Goal: Task Accomplishment & Management: Use online tool/utility

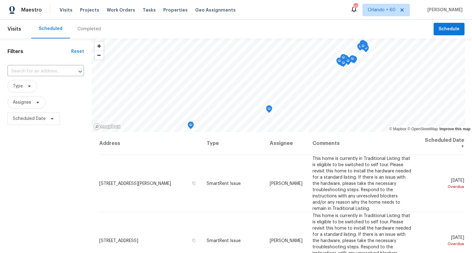
click at [293, 24] on div "Scheduled Completed" at bounding box center [232, 29] width 402 height 19
click at [357, 9] on div "616" at bounding box center [355, 7] width 4 height 6
click at [356, 6] on div "616" at bounding box center [355, 7] width 4 height 6
click at [356, 7] on div "616" at bounding box center [355, 7] width 4 height 6
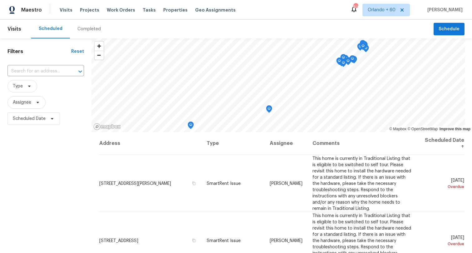
click at [282, 16] on div "Maestro Visits Projects Work Orders Tasks Properties Geo Assignments 616 Orland…" at bounding box center [236, 10] width 472 height 20
click at [143, 11] on span "Tasks" at bounding box center [149, 10] width 13 height 4
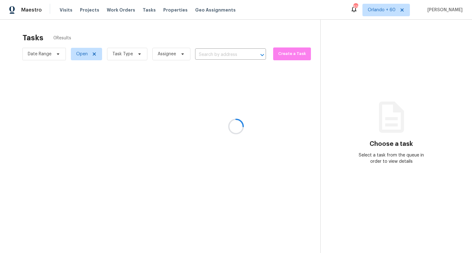
click at [126, 27] on div at bounding box center [236, 126] width 472 height 253
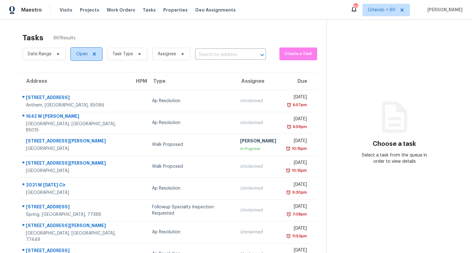
click at [94, 54] on icon at bounding box center [94, 53] width 3 height 3
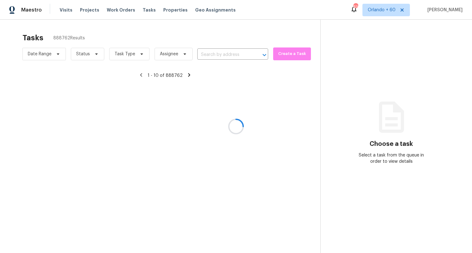
click at [152, 32] on div at bounding box center [236, 126] width 472 height 253
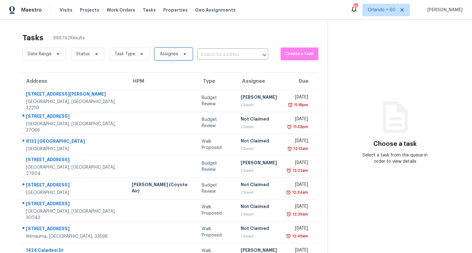
click at [168, 52] on span "Assignee" at bounding box center [169, 54] width 18 height 6
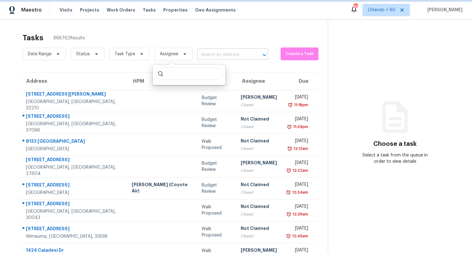
drag, startPoint x: 168, startPoint y: 52, endPoint x: 214, endPoint y: 52, distance: 46.5
click at [168, 52] on span "Assignee" at bounding box center [169, 54] width 18 height 6
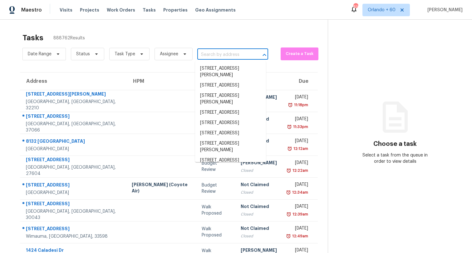
click at [231, 53] on input "text" at bounding box center [223, 55] width 53 height 10
click at [132, 51] on span "Task Type" at bounding box center [129, 54] width 40 height 12
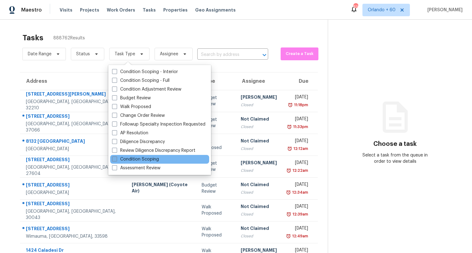
click at [145, 159] on label "Condition Scoping" at bounding box center [135, 159] width 47 height 6
click at [116, 159] on input "Condition Scoping" at bounding box center [114, 158] width 4 height 4
checkbox input "true"
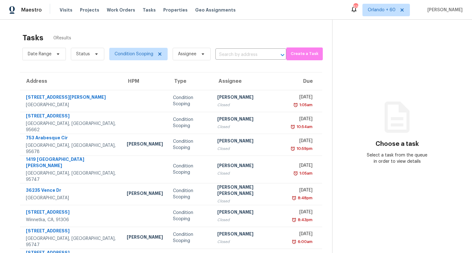
click at [247, 36] on div "Tasks 0 Results" at bounding box center [177, 38] width 310 height 16
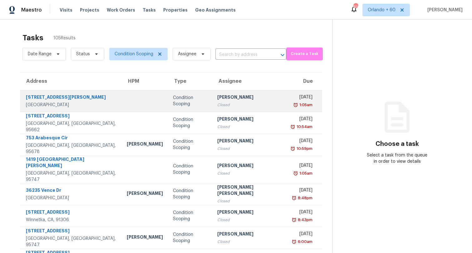
scroll to position [77, 0]
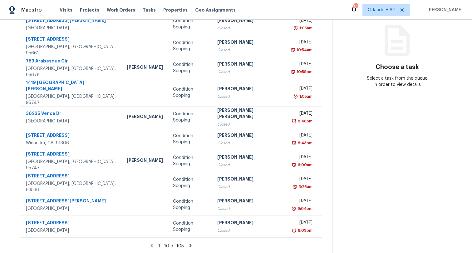
click at [189, 243] on icon at bounding box center [190, 244] width 2 height 3
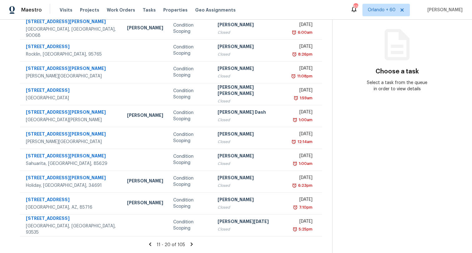
click at [186, 236] on section "Tasks 105 Results Date Range Status Condition Scoping Assignee ​ Create a Task …" at bounding box center [171, 104] width 322 height 295
click at [189, 241] on icon at bounding box center [192, 244] width 6 height 6
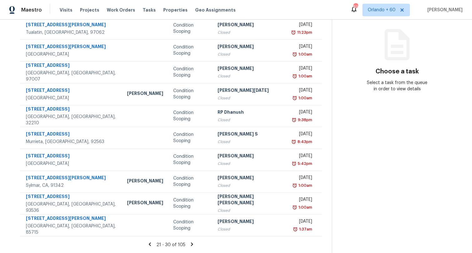
click at [189, 241] on icon at bounding box center [192, 244] width 6 height 6
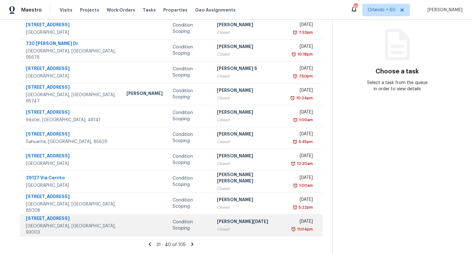
click at [212, 221] on td "Prabhu Raja Closed" at bounding box center [249, 225] width 74 height 22
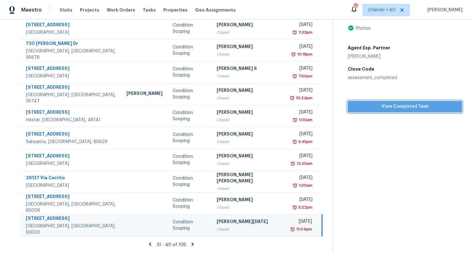
click at [379, 103] on span "View Completed Task" at bounding box center [405, 107] width 104 height 8
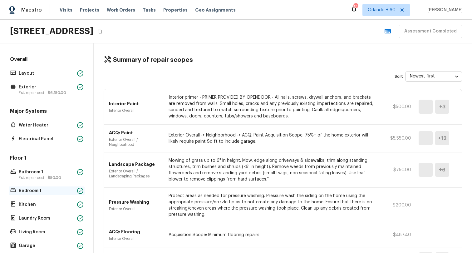
scroll to position [159, 0]
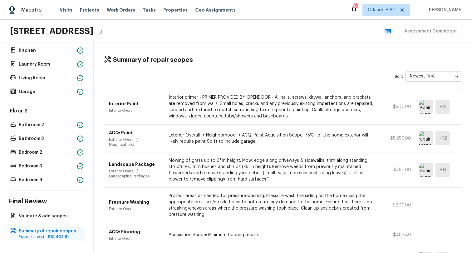
click at [41, 228] on p "Summary of repair scopes" at bounding box center [50, 231] width 62 height 6
click at [43, 213] on p "Validate & add scopes" at bounding box center [50, 216] width 62 height 6
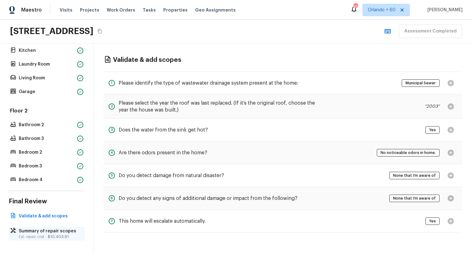
click at [47, 228] on p "Summary of repair scopes" at bounding box center [50, 231] width 62 height 6
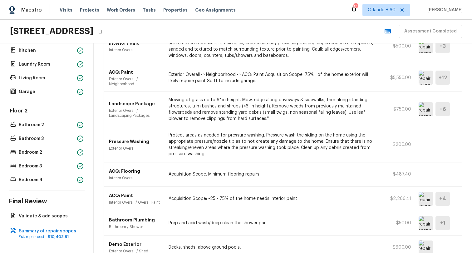
scroll to position [0, 0]
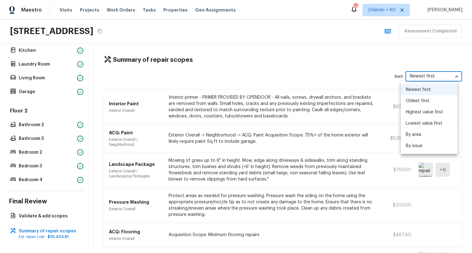
click at [416, 76] on body "Maestro Visits Projects Work Orders Tasks Properties Geo Assignments 616 Orland…" at bounding box center [236, 126] width 472 height 253
click at [417, 133] on li "By area" at bounding box center [429, 134] width 56 height 11
type input "area"
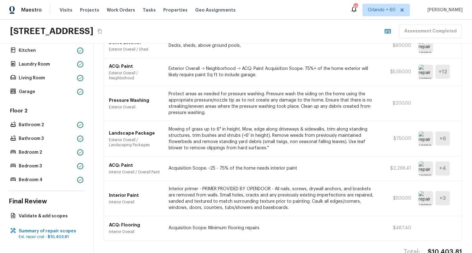
scroll to position [104, 0]
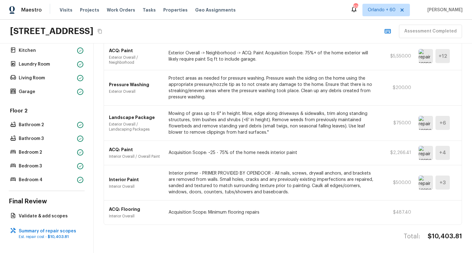
click at [143, 213] on p "Interior Overall" at bounding box center [135, 215] width 52 height 5
click at [188, 209] on p "Acquisition Scope: Minimum flooring repairs" at bounding box center [271, 212] width 207 height 6
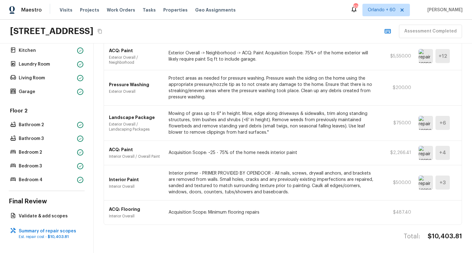
click at [188, 209] on p "Acquisition Scope: Minimum flooring repairs" at bounding box center [271, 212] width 207 height 6
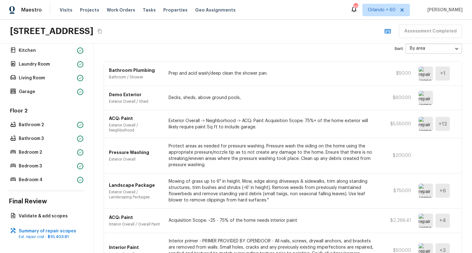
scroll to position [27, 0]
click at [193, 222] on p "Acquisition Scope: ~25 - 75% of the home needs interior paint" at bounding box center [271, 221] width 207 height 6
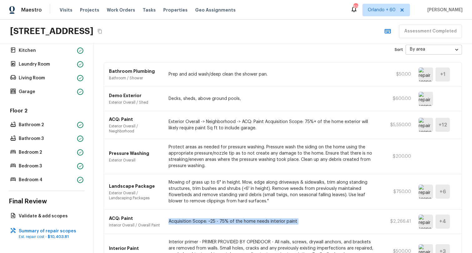
click at [193, 222] on p "Acquisition Scope: ~25 - 75% of the home needs interior paint" at bounding box center [271, 221] width 207 height 6
click at [424, 126] on img at bounding box center [425, 125] width 14 height 14
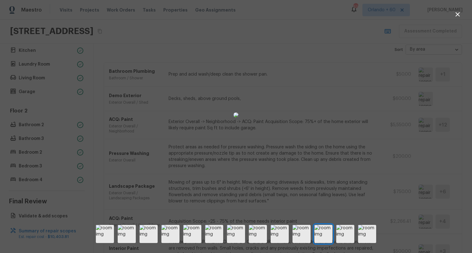
click at [420, 139] on div at bounding box center [236, 115] width 472 height 210
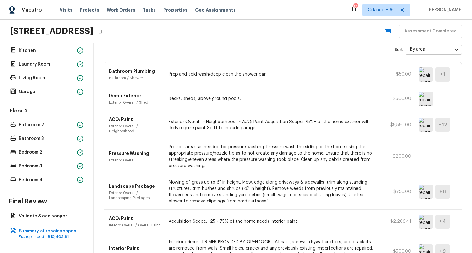
drag, startPoint x: 297, startPoint y: 69, endPoint x: 256, endPoint y: 68, distance: 41.2
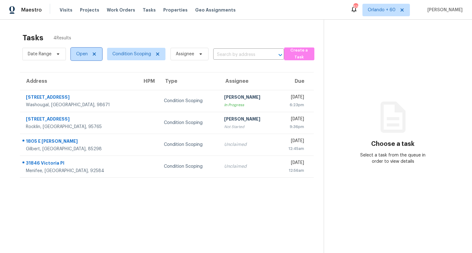
click at [94, 53] on icon at bounding box center [94, 53] width 5 height 5
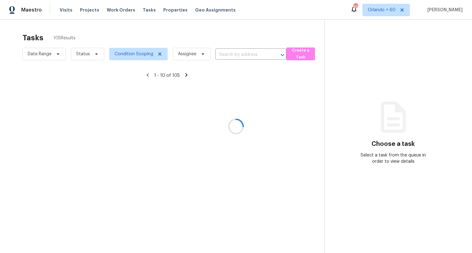
click at [160, 37] on div at bounding box center [236, 126] width 472 height 253
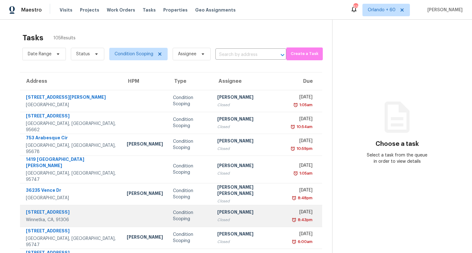
scroll to position [77, 0]
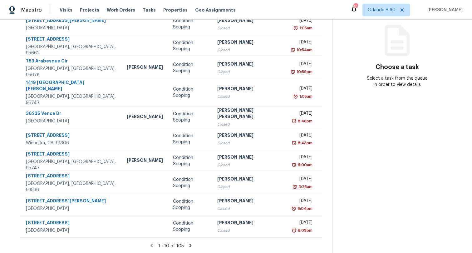
click at [173, 244] on span "1 - 10 of 105" at bounding box center [171, 246] width 26 height 4
click at [188, 242] on icon at bounding box center [191, 245] width 6 height 6
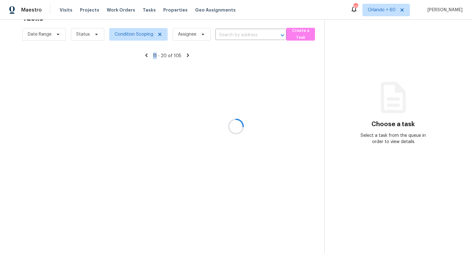
click at [186, 239] on div at bounding box center [236, 126] width 472 height 253
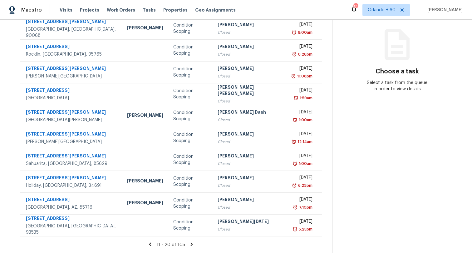
click at [191, 242] on icon at bounding box center [192, 243] width 2 height 3
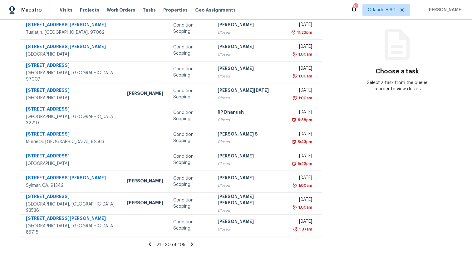
click at [191, 242] on icon at bounding box center [192, 243] width 2 height 3
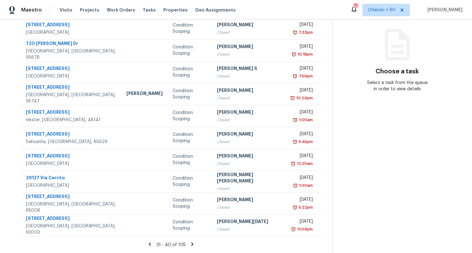
click at [189, 241] on icon at bounding box center [192, 244] width 6 height 6
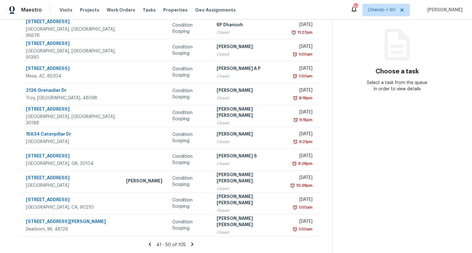
click at [189, 241] on icon at bounding box center [192, 244] width 6 height 6
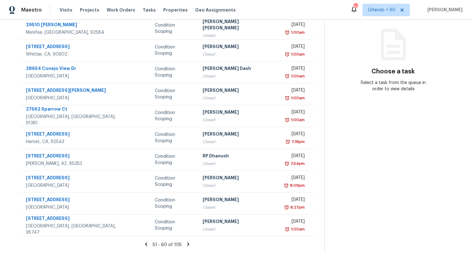
click at [185, 241] on icon at bounding box center [188, 244] width 6 height 6
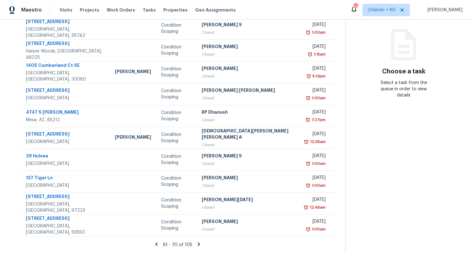
click at [196, 241] on icon at bounding box center [199, 244] width 6 height 6
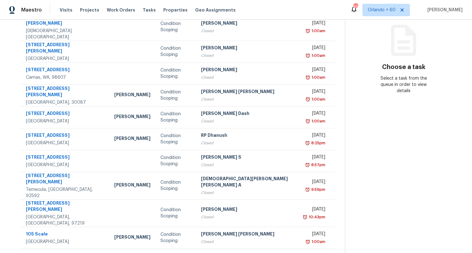
click at [198, 252] on icon at bounding box center [199, 256] width 2 height 3
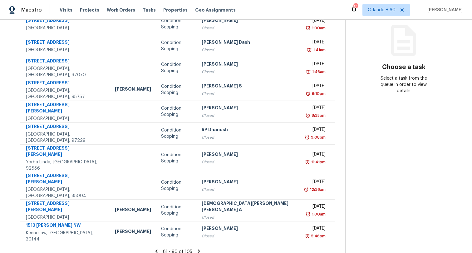
click at [196, 248] on icon at bounding box center [199, 251] width 6 height 6
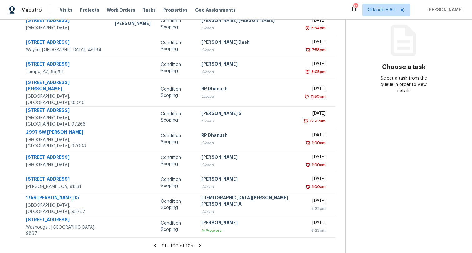
click at [197, 242] on icon at bounding box center [200, 245] width 6 height 6
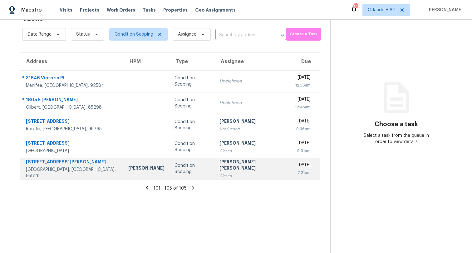
click at [178, 162] on div "Condition Scoping" at bounding box center [191, 168] width 35 height 12
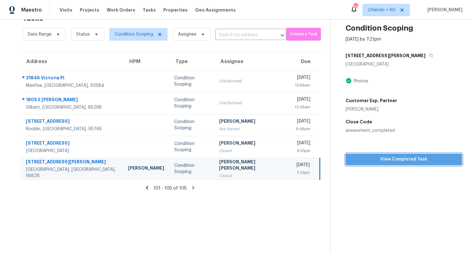
click at [365, 158] on span "View Completed Task" at bounding box center [403, 159] width 106 height 8
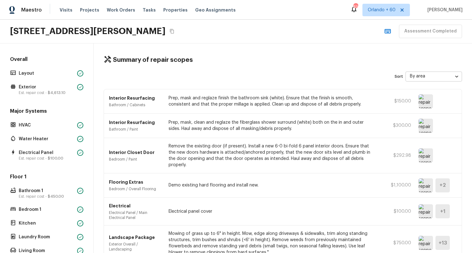
click at [176, 34] on button "Copy Address" at bounding box center [172, 31] width 8 height 8
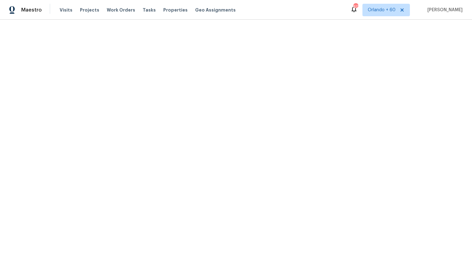
click at [274, 20] on html "Maestro Visits Projects Work Orders Tasks Properties Geo Assignments 617 [GEOGR…" at bounding box center [236, 10] width 472 height 20
click at [210, 20] on html "Maestro Visits Projects Work Orders Tasks Properties Geo Assignments 617 Orland…" at bounding box center [236, 10] width 472 height 20
click at [311, 11] on div "Maestro Visits Projects Work Orders Tasks Properties Geo Assignments 615 [GEOGR…" at bounding box center [236, 10] width 472 height 20
